Goal: Transaction & Acquisition: Subscribe to service/newsletter

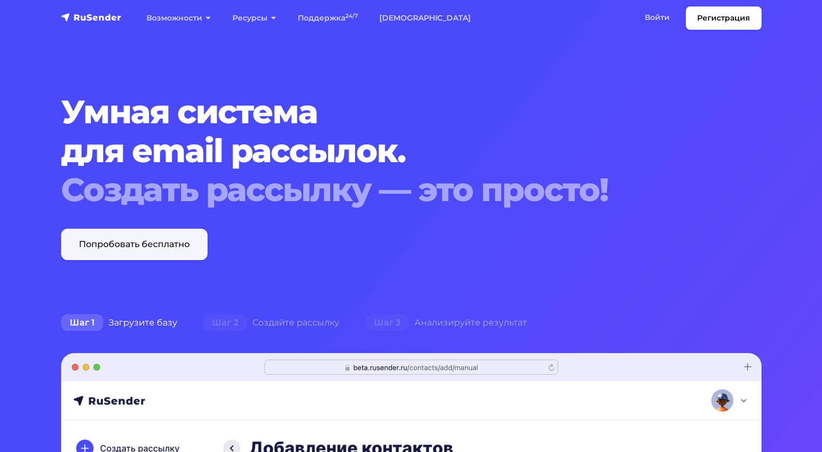
click at [116, 244] on link "Попробовать бесплатно" at bounding box center [134, 244] width 146 height 31
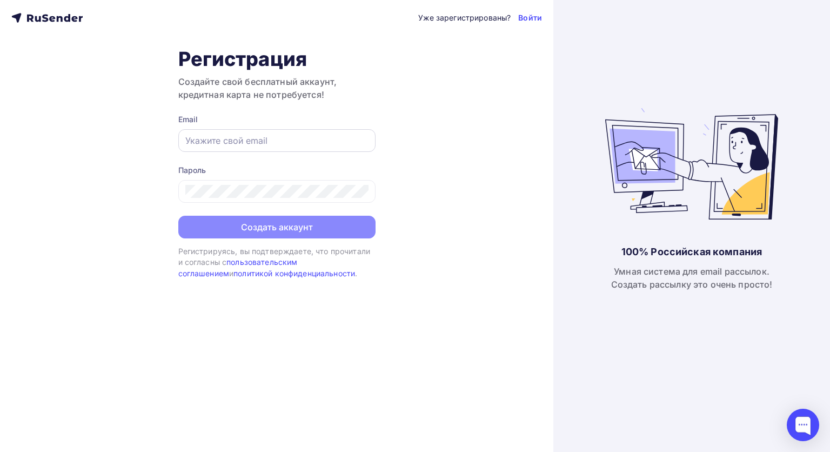
click at [222, 144] on input "text" at bounding box center [276, 140] width 183 height 13
type input "[EMAIL_ADDRESS][DOMAIN_NAME]"
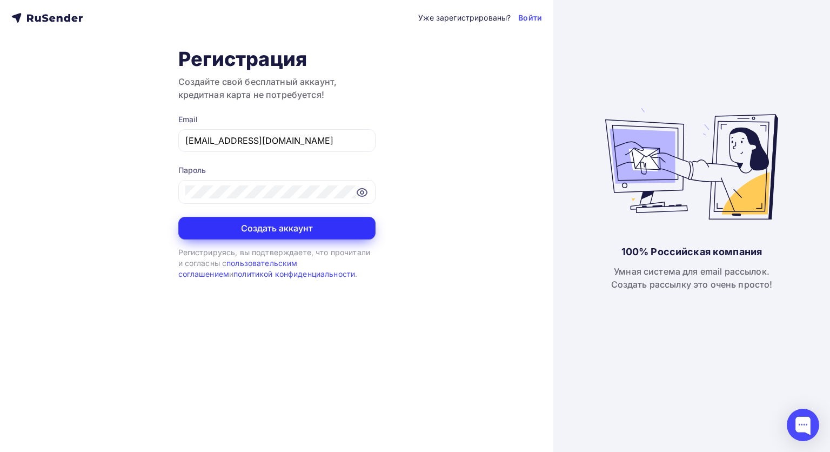
click at [253, 225] on button "Создать аккаунт" at bounding box center [276, 228] width 197 height 23
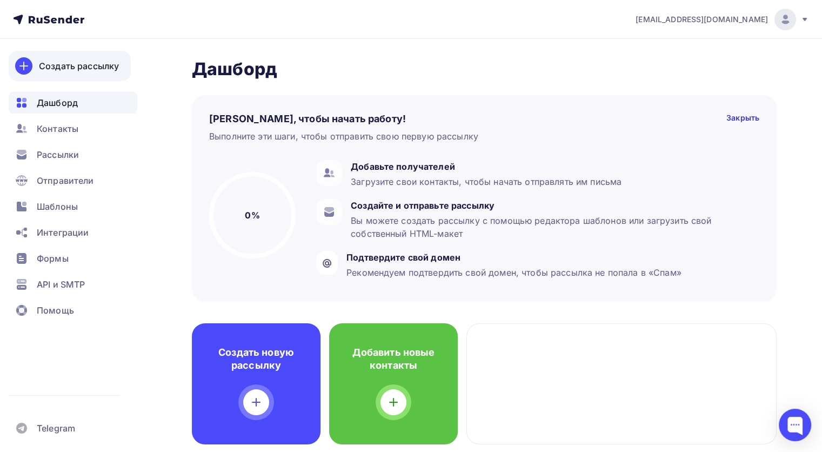
click at [32, 65] on div at bounding box center [23, 65] width 17 height 17
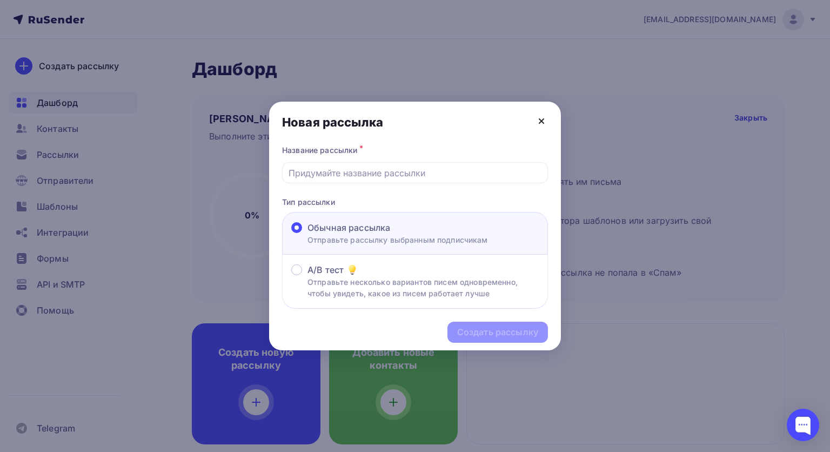
click at [546, 119] on icon at bounding box center [541, 121] width 13 height 13
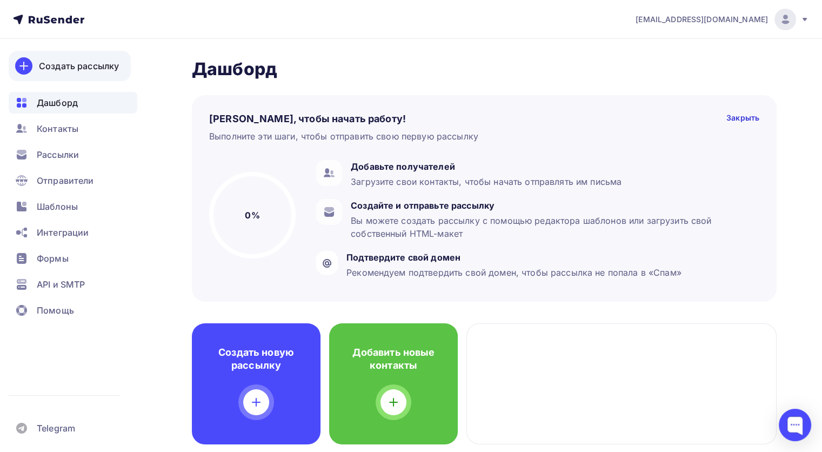
click at [37, 67] on link "Создать рассылку" at bounding box center [70, 66] width 122 height 30
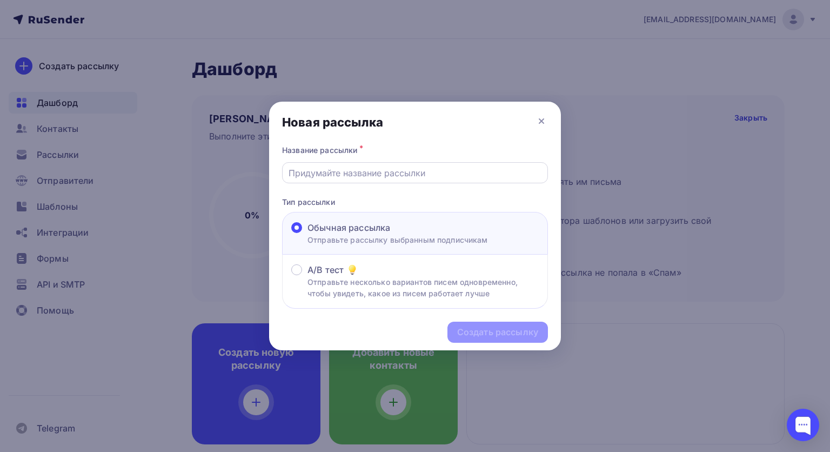
click at [318, 177] on input "text" at bounding box center [415, 172] width 253 height 13
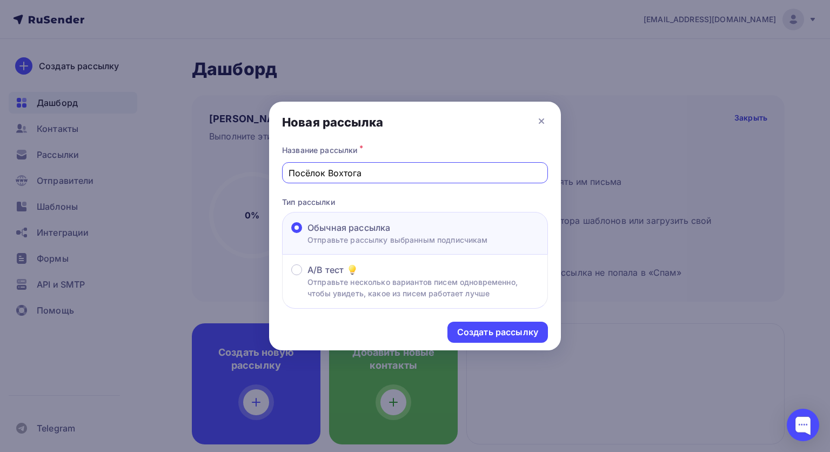
type input "Посёлок Вохтога"
click at [491, 330] on div "Создать рассылку" at bounding box center [497, 332] width 81 height 12
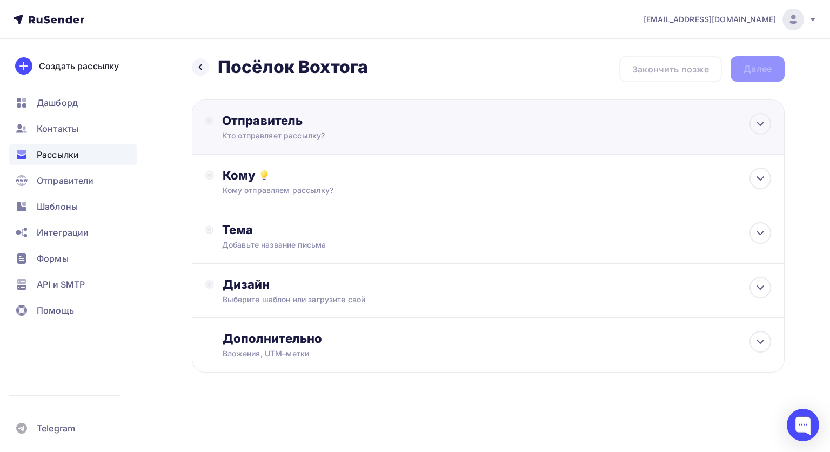
click at [517, 125] on div "Отправитель Кто отправляет рассылку? Email * Нет отправителей Добавить отправит…" at bounding box center [488, 126] width 593 height 55
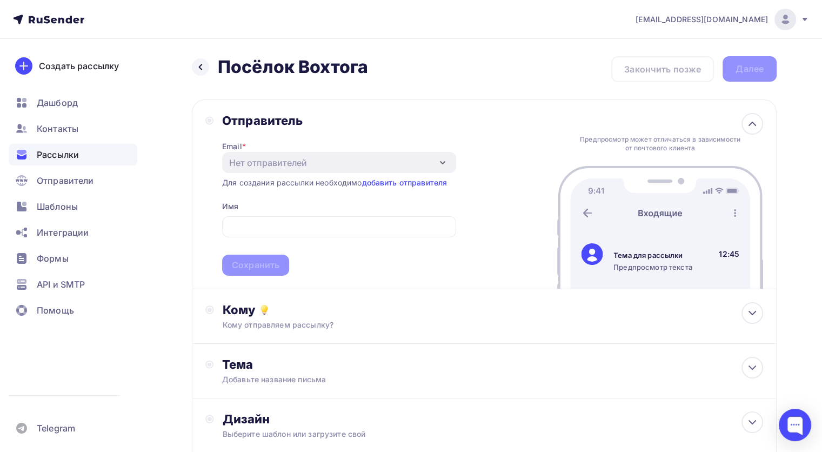
click at [486, 75] on div "Назад Посёлок Вохтога Посёлок Вохтога Закончить позже Далее" at bounding box center [484, 69] width 585 height 26
click at [746, 128] on icon at bounding box center [752, 123] width 13 height 13
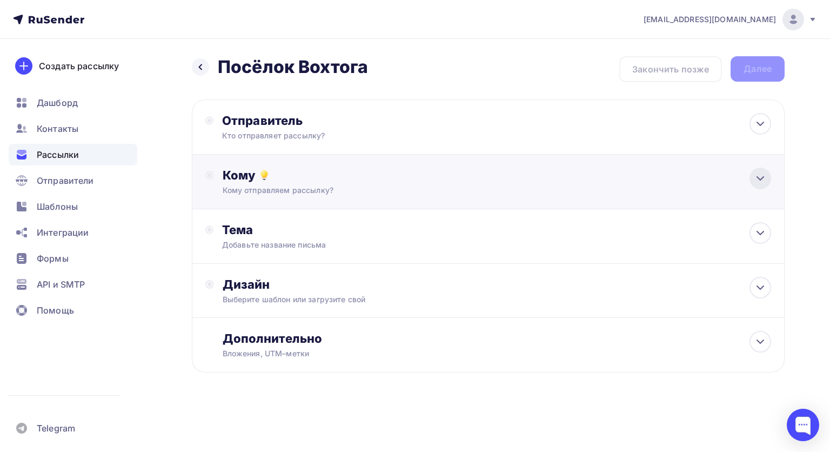
click at [760, 175] on icon at bounding box center [760, 178] width 13 height 13
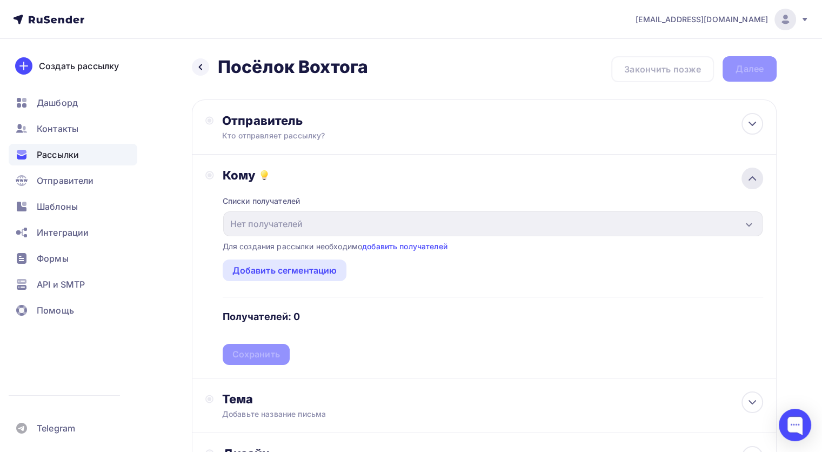
click at [741, 180] on div at bounding box center [752, 178] width 22 height 22
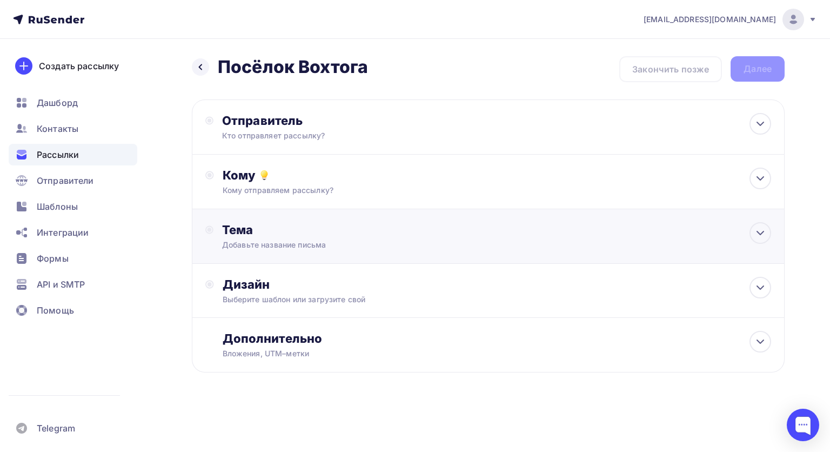
click at [307, 242] on div "Добавьте название письма" at bounding box center [318, 244] width 192 height 11
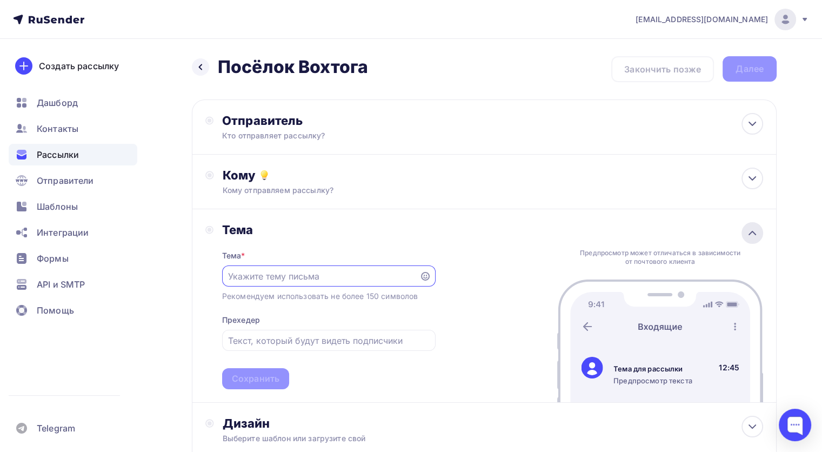
click at [746, 231] on icon at bounding box center [752, 232] width 13 height 13
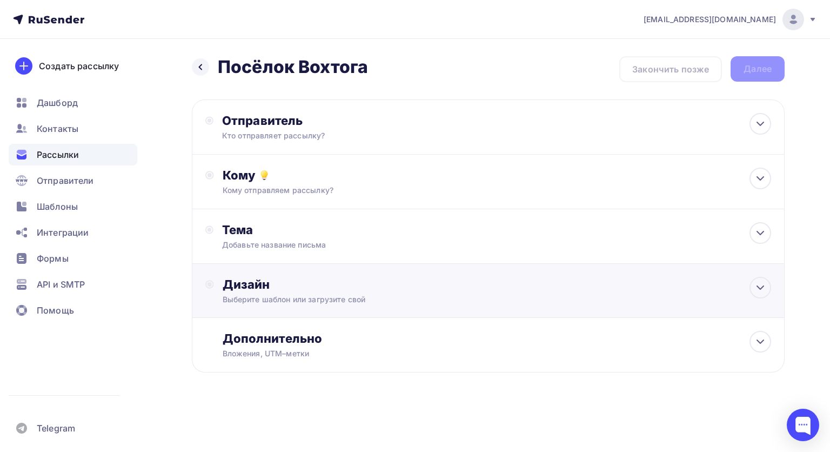
click at [521, 284] on div "Дизайн" at bounding box center [497, 284] width 548 height 15
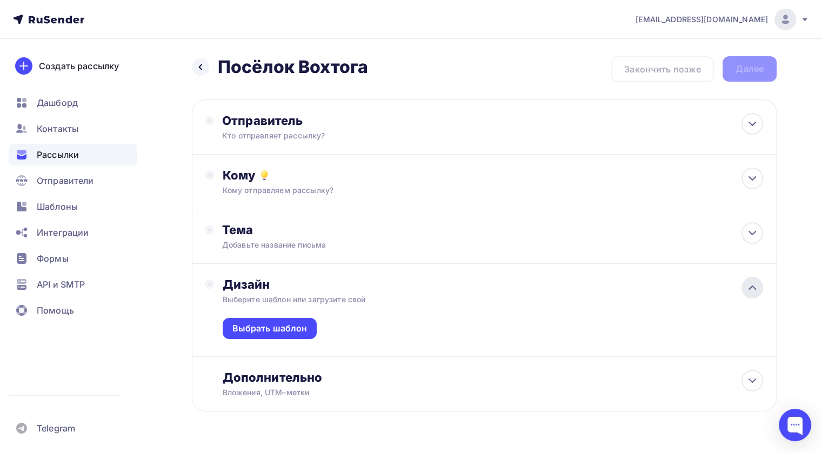
click at [744, 287] on div at bounding box center [752, 288] width 22 height 22
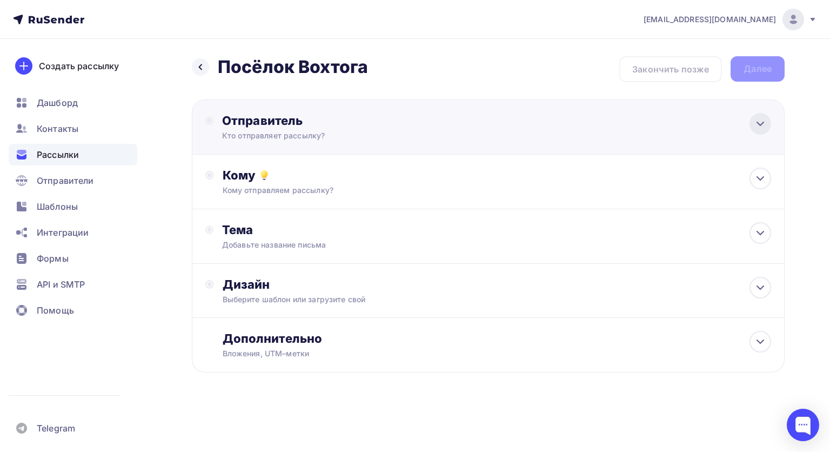
click at [754, 125] on icon at bounding box center [760, 123] width 13 height 13
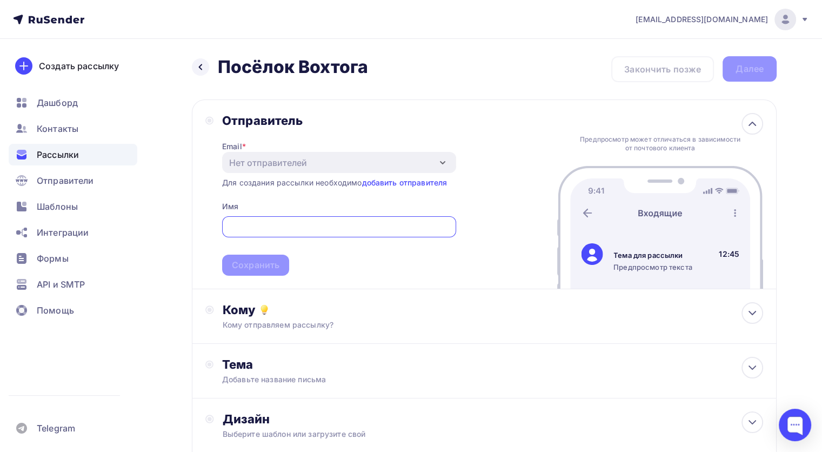
type input "ekaterinadenicova4@gmail.com"
drag, startPoint x: 365, startPoint y: 222, endPoint x: 200, endPoint y: 224, distance: 164.3
click at [200, 224] on div "Отправитель Email * Нет отправителей Добавить отправителя Для создания рассылки…" at bounding box center [484, 194] width 585 height 190
click at [272, 220] on input "text" at bounding box center [339, 226] width 222 height 13
type input "e"
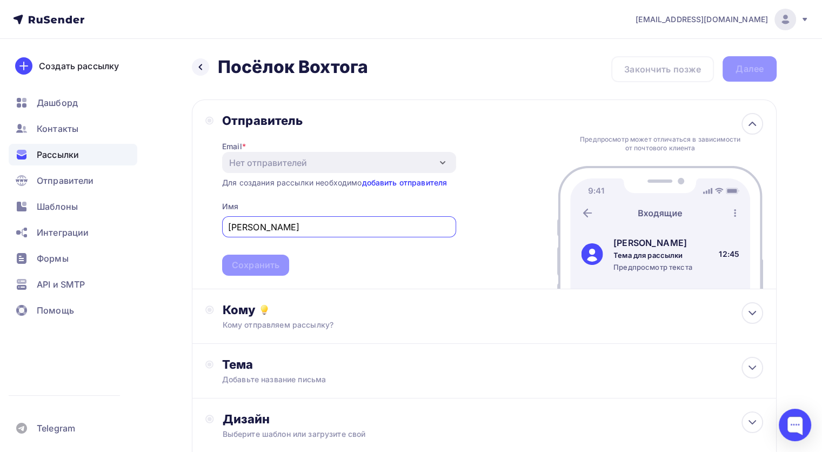
type input "Екатерина"
click at [408, 182] on link "добавить отправителя" at bounding box center [403, 182] width 85 height 9
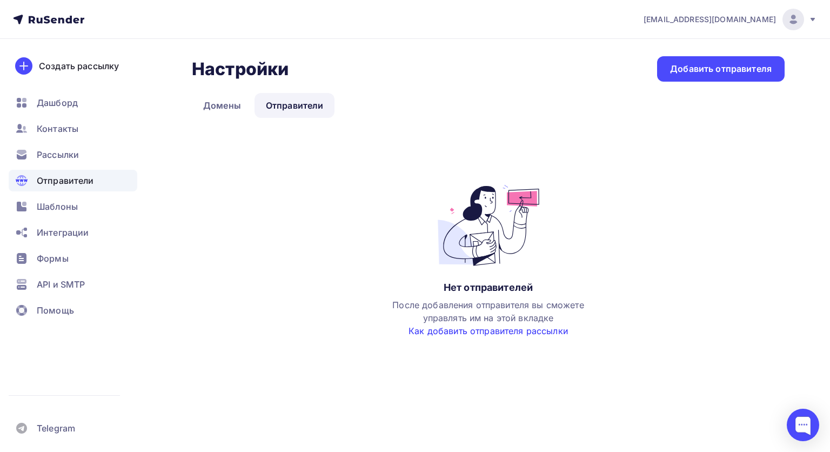
click at [456, 329] on link "Как добавить отправителя рассылки" at bounding box center [487, 330] width 159 height 11
click at [668, 65] on div "Добавить отправителя" at bounding box center [721, 68] width 128 height 25
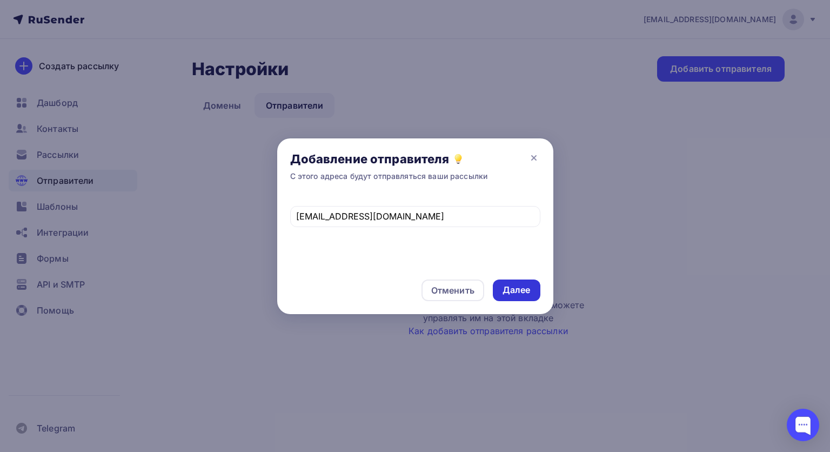
click at [512, 285] on div "Далее" at bounding box center [516, 290] width 28 height 12
click at [445, 216] on input "ekaterinadenicova4@gmail.com" at bounding box center [415, 216] width 238 height 13
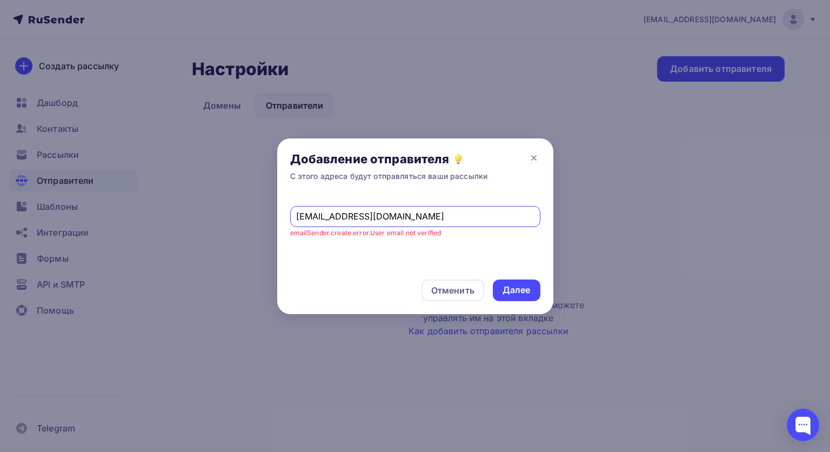
type input "rusakoaa@list.ru"
click at [508, 297] on div "Далее" at bounding box center [517, 290] width 48 height 22
drag, startPoint x: 347, startPoint y: 210, endPoint x: 286, endPoint y: 192, distance: 63.6
click at [256, 196] on div "Добавление отправителя С этого адреса будут отправляться ваши рассылки rusakoaa…" at bounding box center [415, 226] width 830 height 452
type input "л"
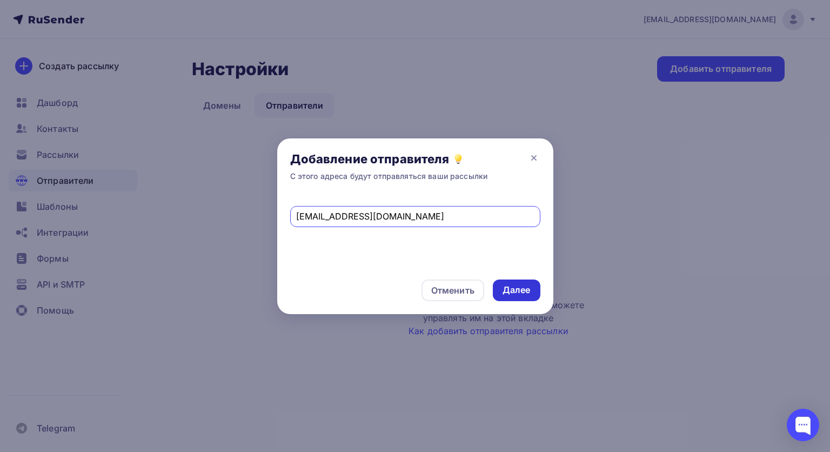
type input "katy4smirnova12@yandex.ru"
click at [529, 290] on div "Далее" at bounding box center [516, 290] width 28 height 12
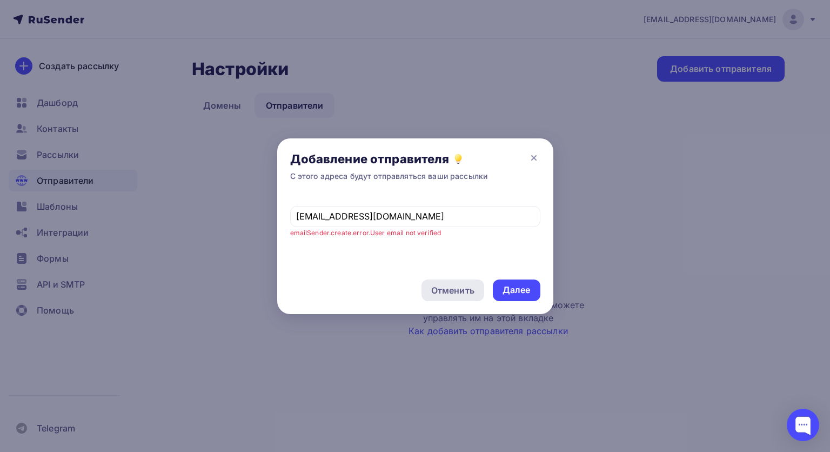
click at [449, 292] on div "Отменить" at bounding box center [452, 290] width 43 height 13
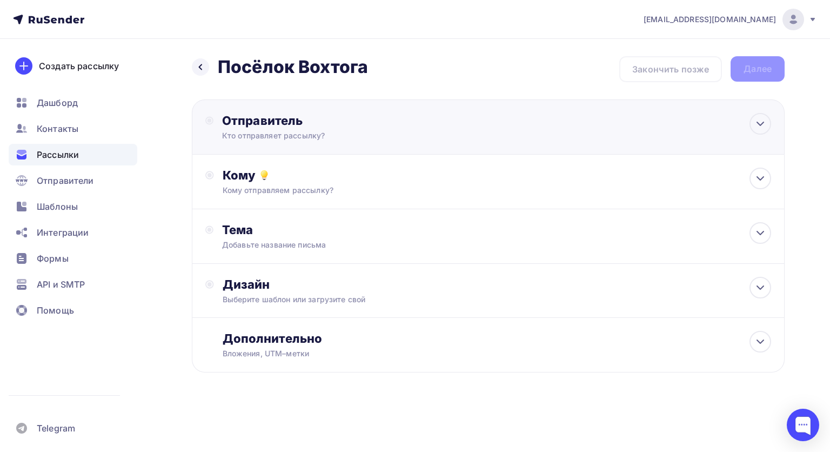
click at [373, 135] on div "Кто отправляет рассылку?" at bounding box center [327, 135] width 211 height 11
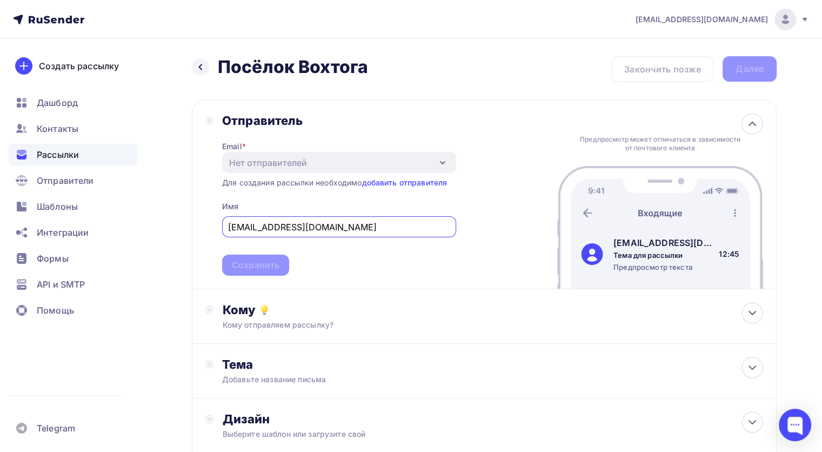
drag, startPoint x: 219, startPoint y: 230, endPoint x: 157, endPoint y: 226, distance: 62.2
click at [157, 226] on div "Назад Посёлок Вохтога Посёлок Вохтога Закончить позже Далее Отправитель Email *…" at bounding box center [411, 308] width 822 height 538
type input "rusakoaa@list.ru"
click at [355, 236] on div "rusakoaa@list.ru" at bounding box center [339, 226] width 234 height 21
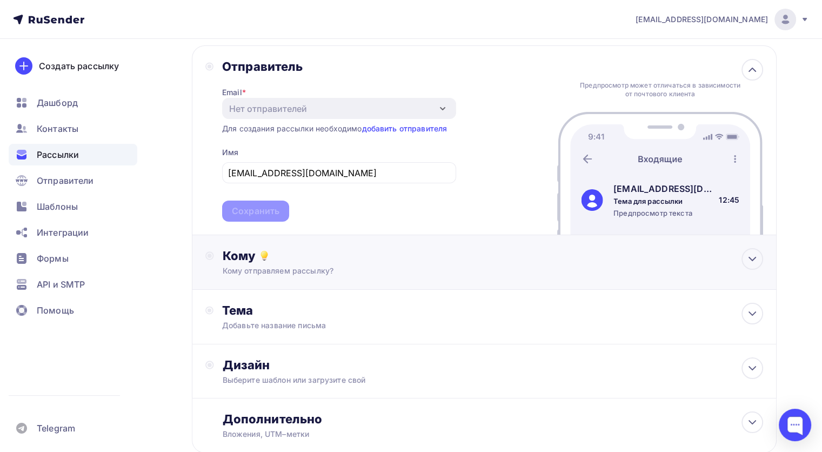
click at [377, 268] on div "Кому отправляем рассылку?" at bounding box center [466, 270] width 486 height 11
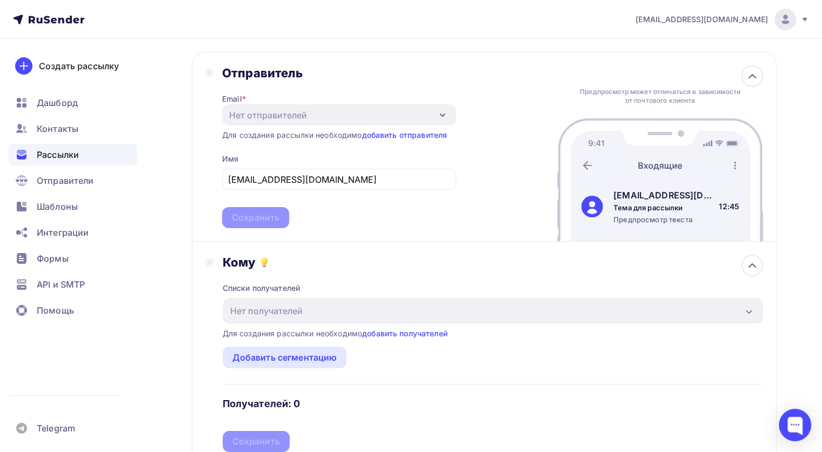
scroll to position [292, 0]
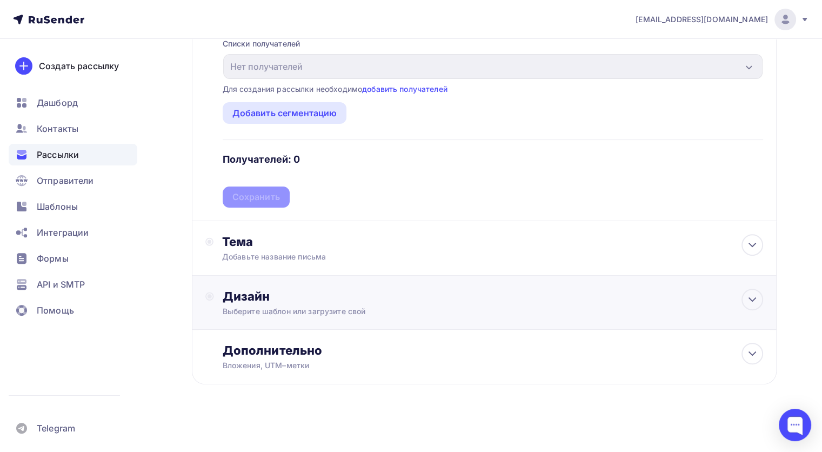
click at [286, 294] on div "Дизайн" at bounding box center [493, 296] width 540 height 15
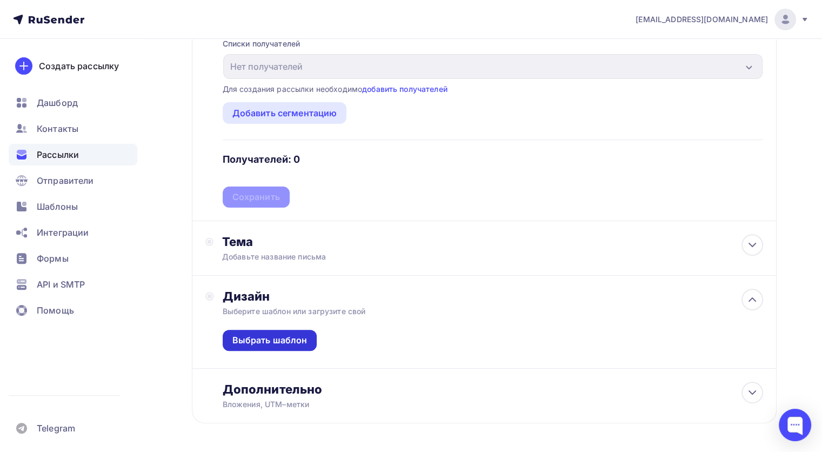
click at [270, 338] on div "Выбрать шаблон" at bounding box center [269, 340] width 75 height 12
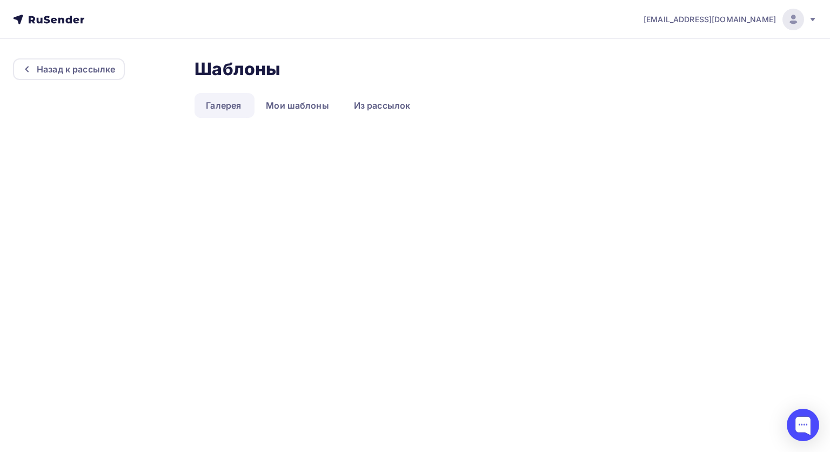
click at [237, 105] on link "Галерея" at bounding box center [224, 105] width 58 height 25
click at [287, 110] on link "Мои шаблоны" at bounding box center [297, 105] width 86 height 25
click at [309, 106] on link "Мои шаблоны" at bounding box center [297, 105] width 86 height 25
